Goal: Complete application form

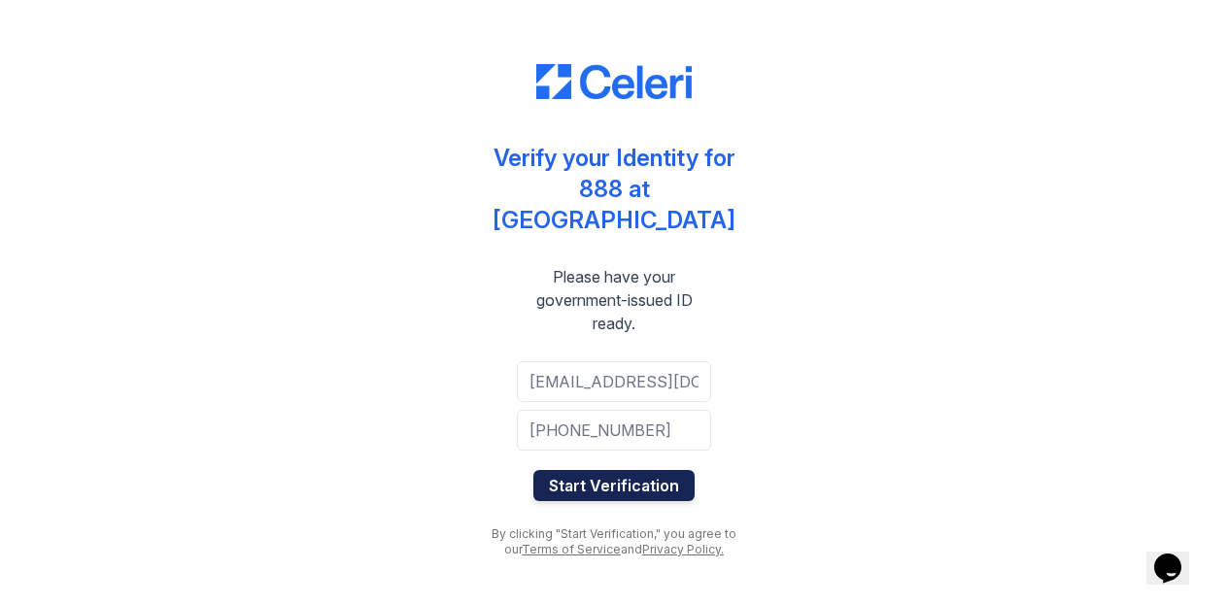
click at [613, 478] on button "Start Verification" at bounding box center [613, 485] width 161 height 31
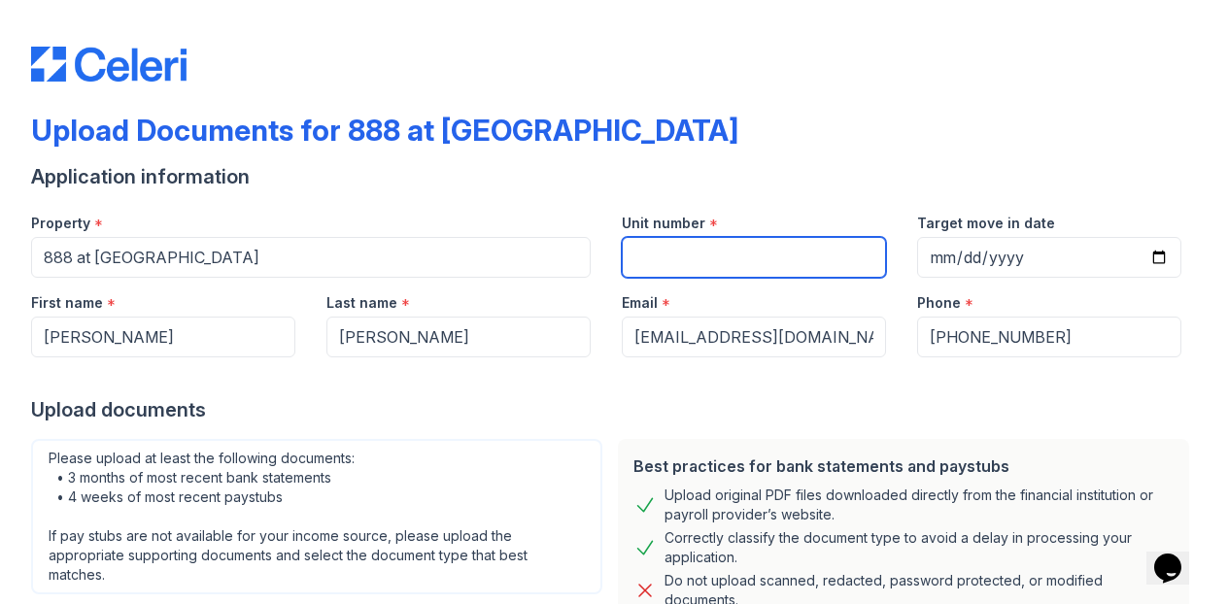
click at [797, 261] on input "Unit number" at bounding box center [754, 257] width 264 height 41
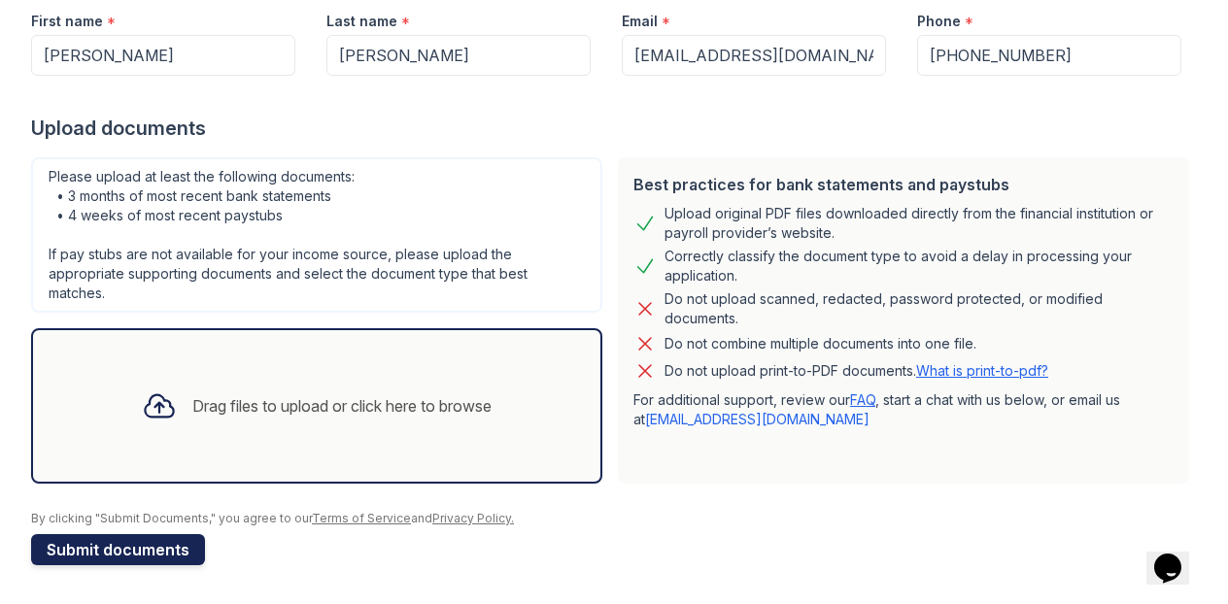
type input "2106"
click at [72, 555] on button "Submit documents" at bounding box center [118, 549] width 174 height 31
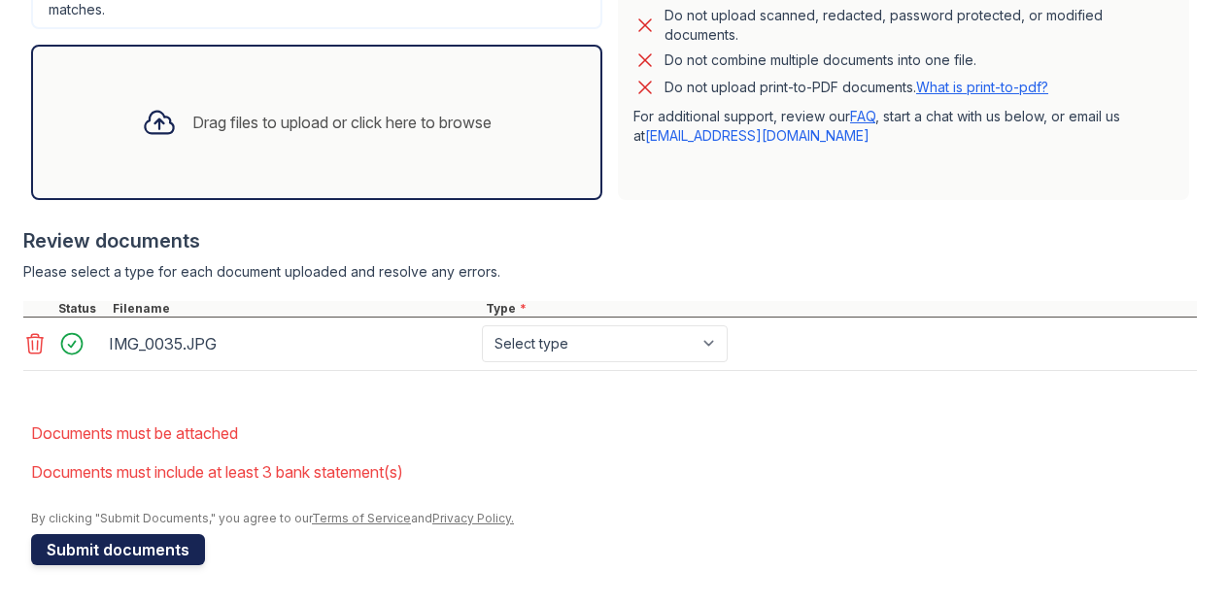
click at [144, 549] on button "Submit documents" at bounding box center [118, 549] width 174 height 31
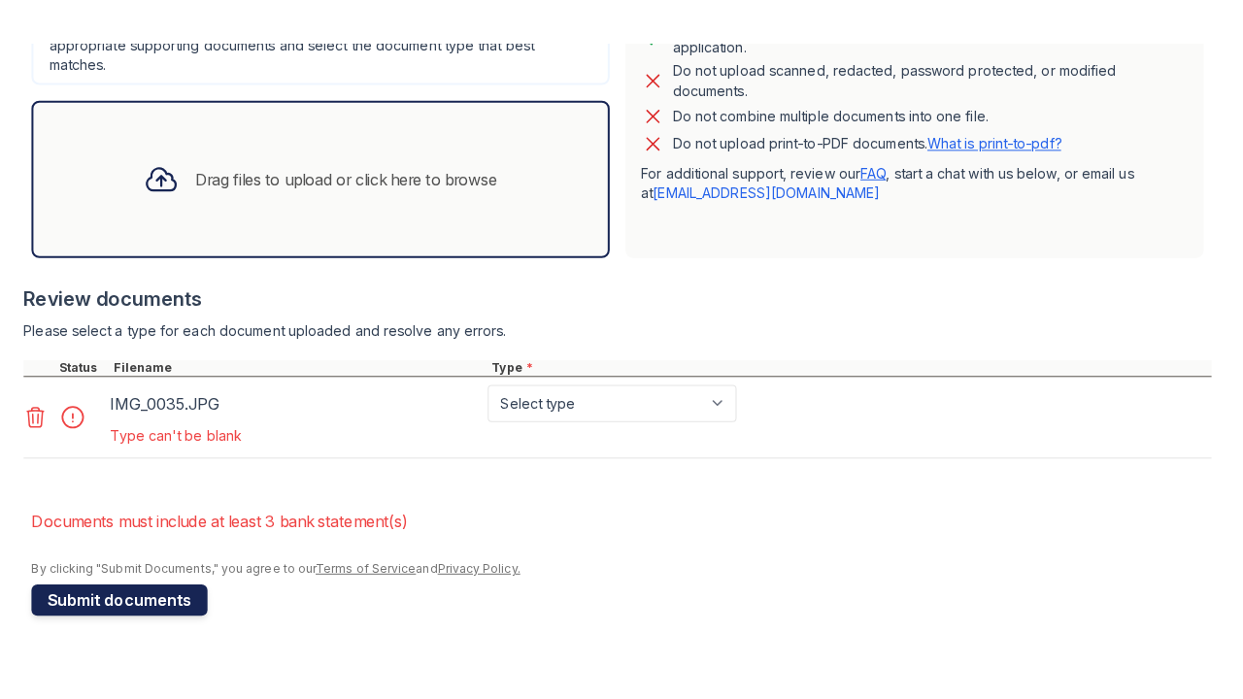
scroll to position [608, 0]
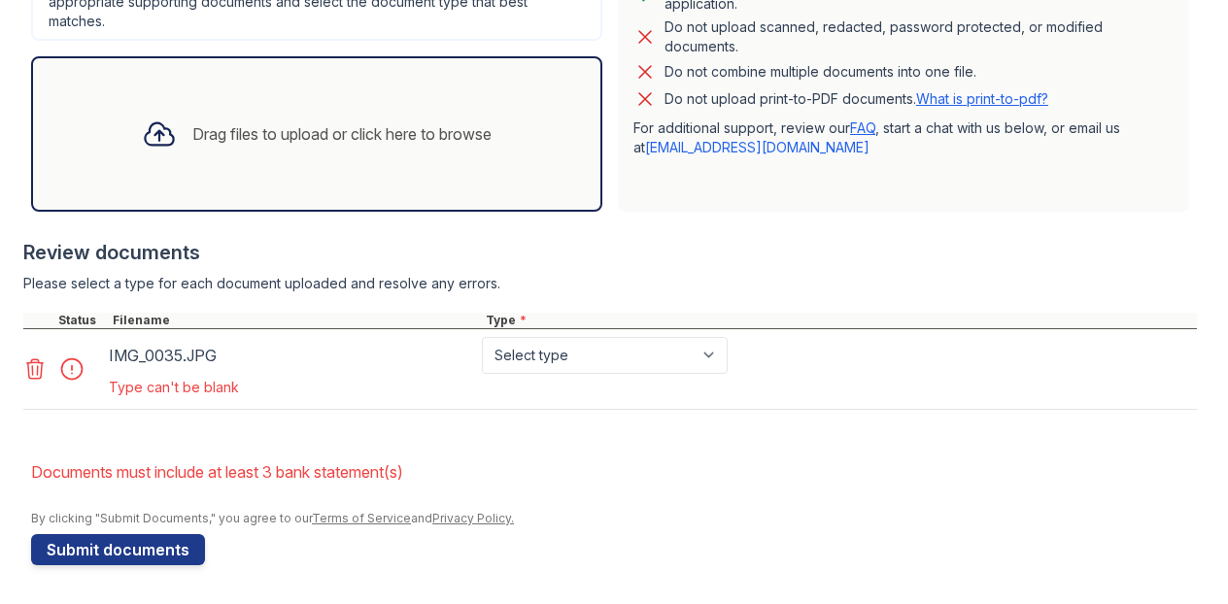
click at [574, 333] on div "IMG_0035.JPG Select type Paystub Bank Statement Offer Letter Tax Documents Bene…" at bounding box center [610, 369] width 1174 height 81
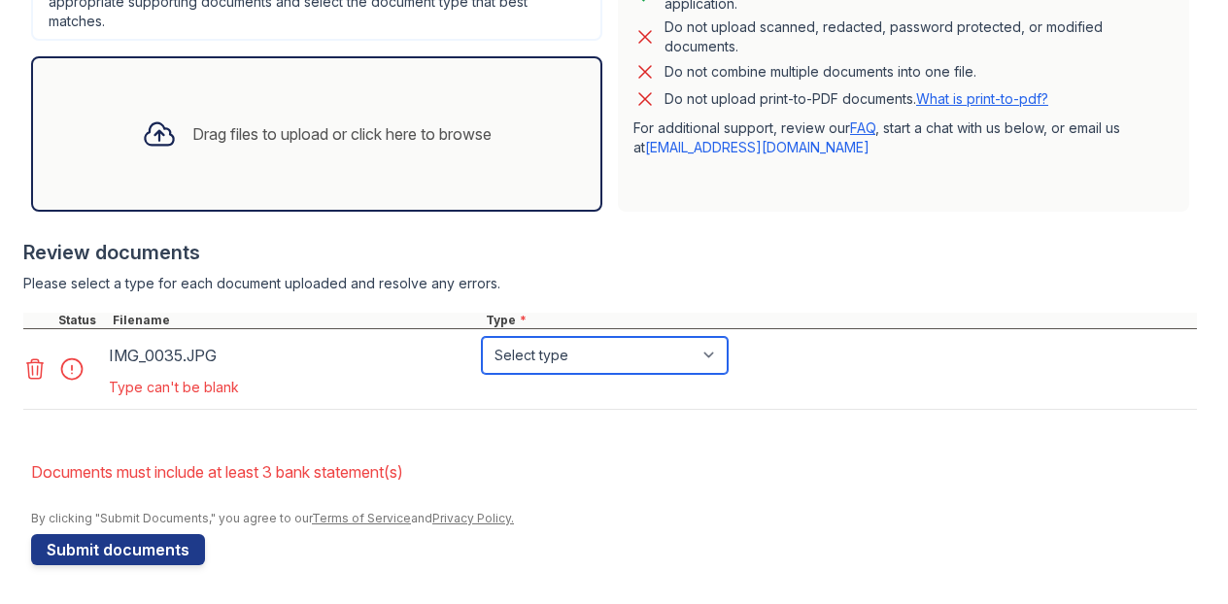
select select "other"
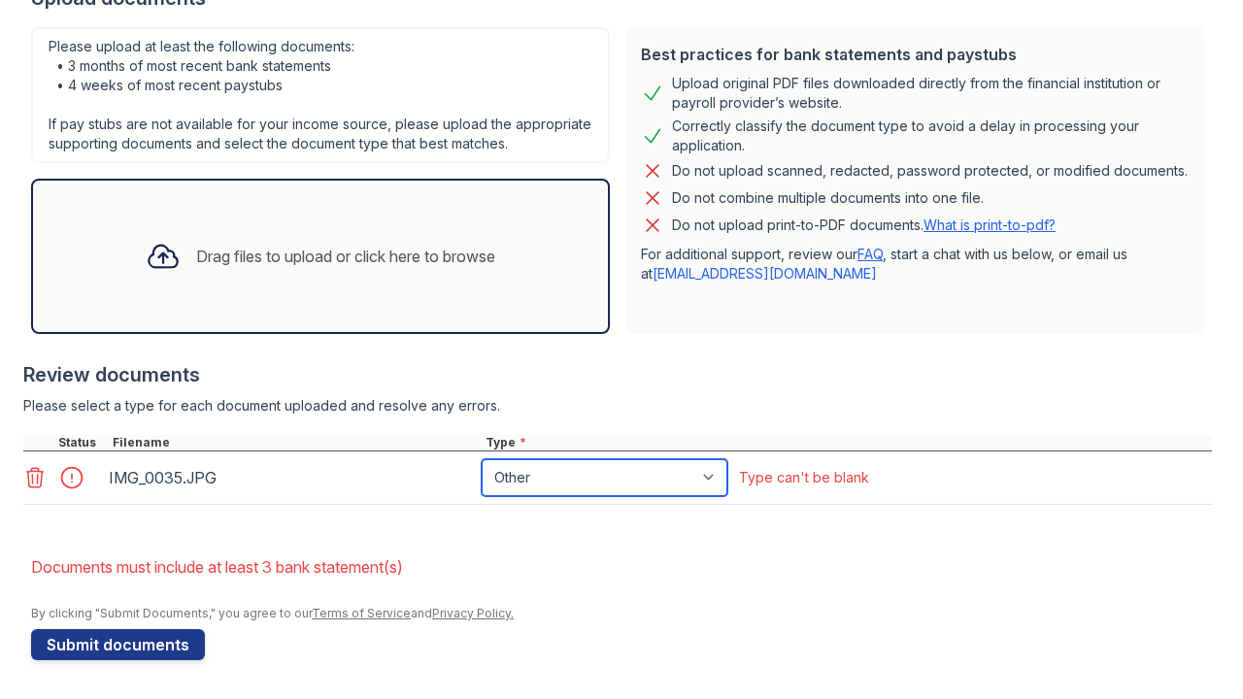
scroll to position [466, 0]
click at [35, 337] on div "Please upload at least the following documents: • 3 months of most recent bank …" at bounding box center [320, 180] width 595 height 323
click at [31, 338] on div "Please upload at least the following documents: • 3 months of most recent bank …" at bounding box center [320, 180] width 595 height 323
click at [140, 498] on div "IMG_0035.JPG Select type Paystub Bank Statement Offer Letter Tax Documents Bene…" at bounding box center [617, 478] width 1189 height 53
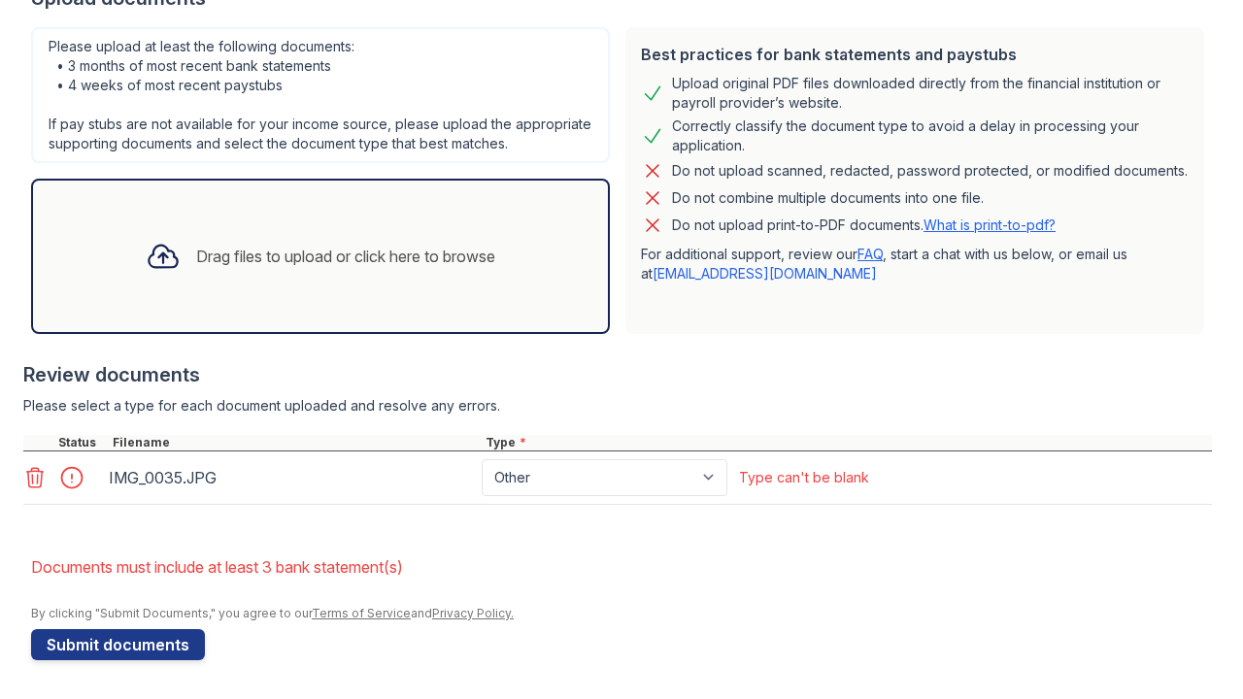
click at [140, 504] on div "IMG_0035.JPG Select type Paystub Bank Statement Offer Letter Tax Documents Bene…" at bounding box center [617, 478] width 1189 height 53
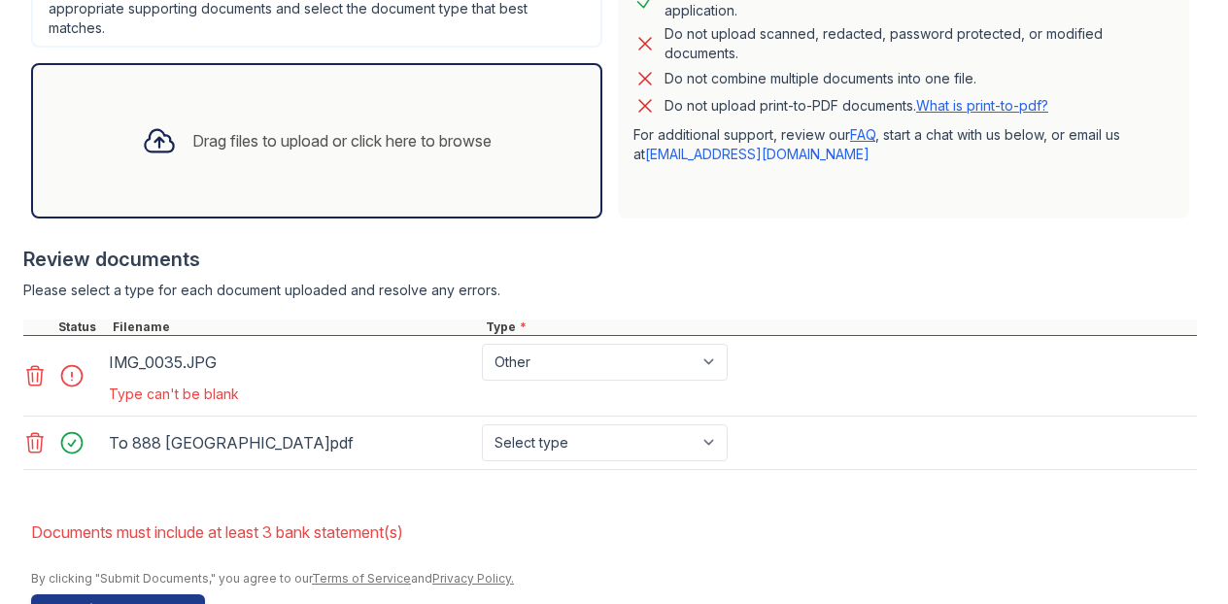
scroll to position [608, 0]
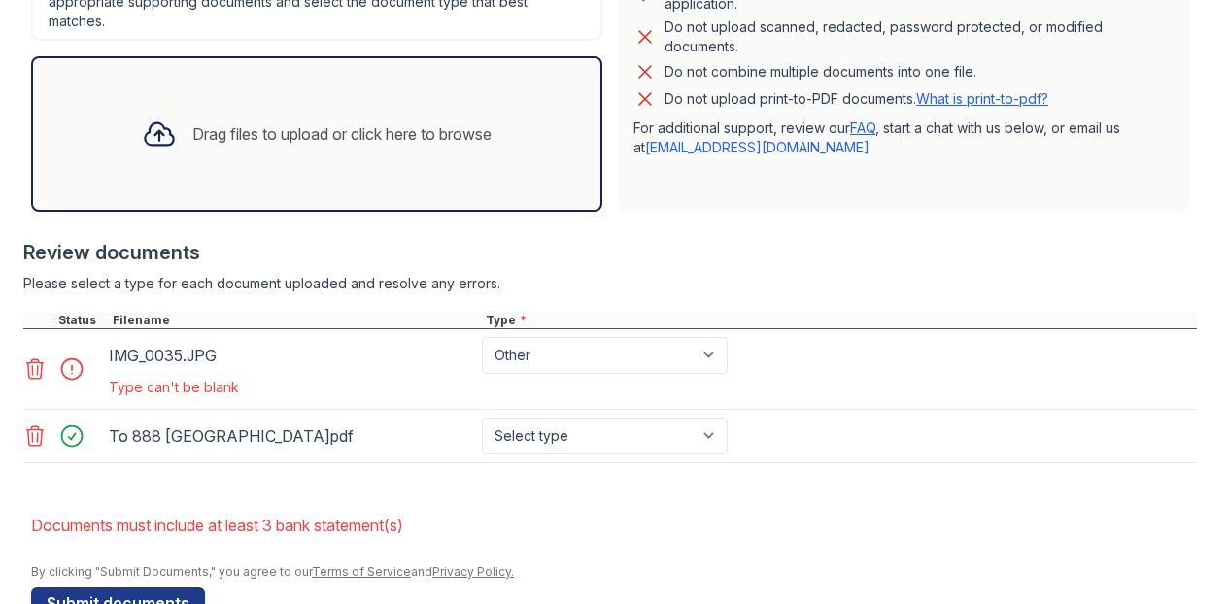
click at [35, 371] on icon at bounding box center [34, 369] width 23 height 23
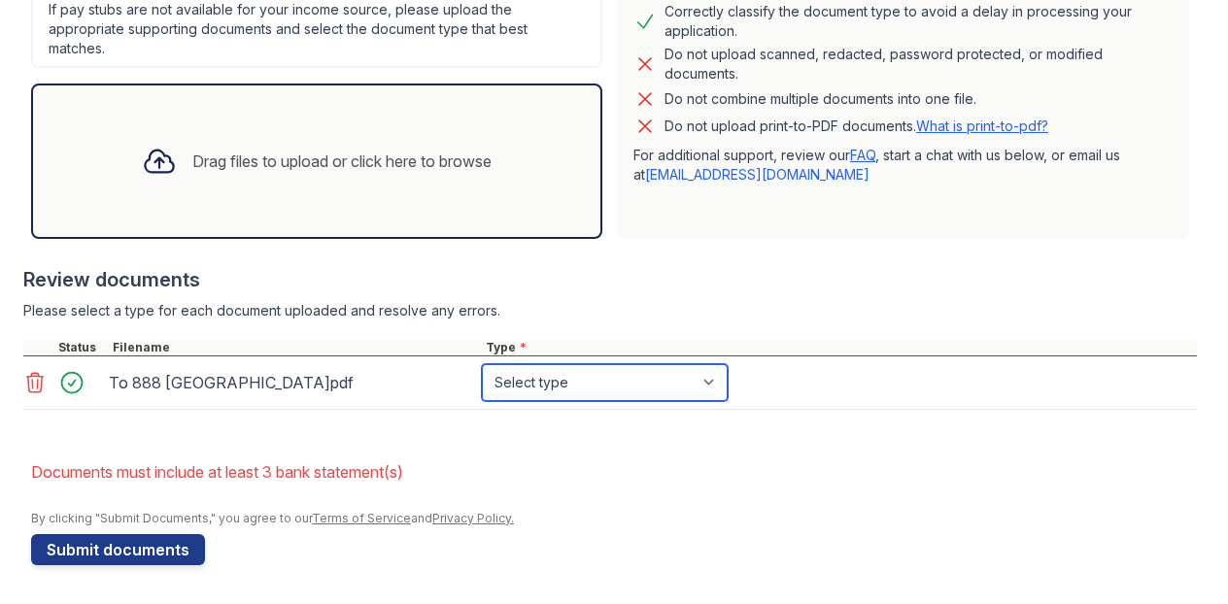
select select "other"
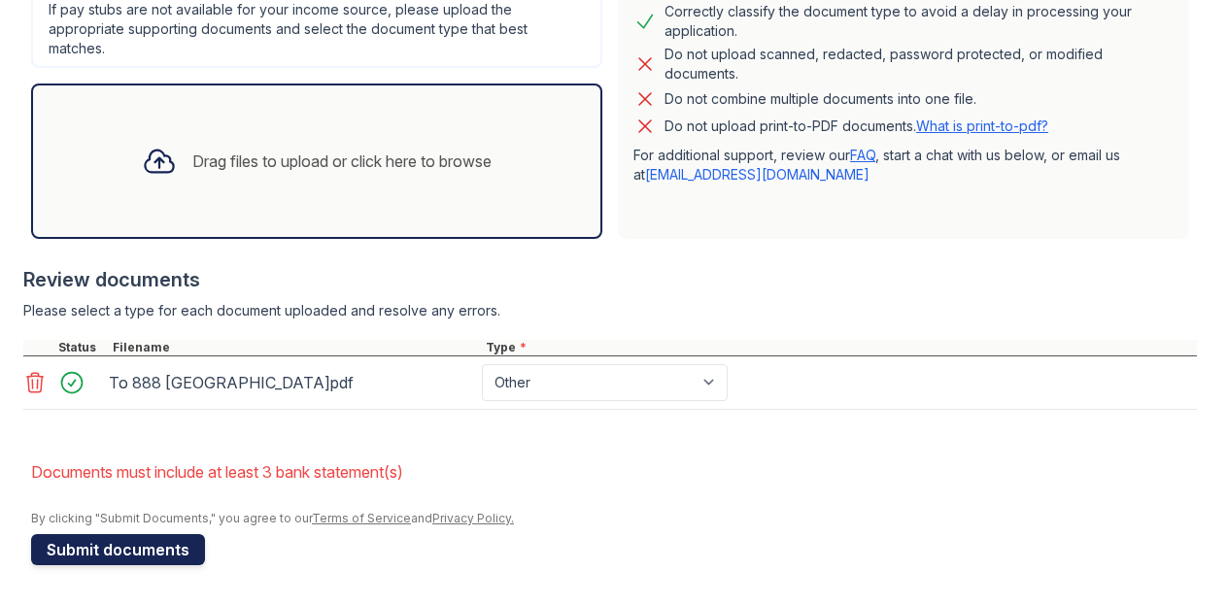
click at [101, 550] on button "Submit documents" at bounding box center [118, 549] width 174 height 31
click at [99, 546] on button "Submit documents" at bounding box center [118, 549] width 174 height 31
